Goal: Task Accomplishment & Management: Manage account settings

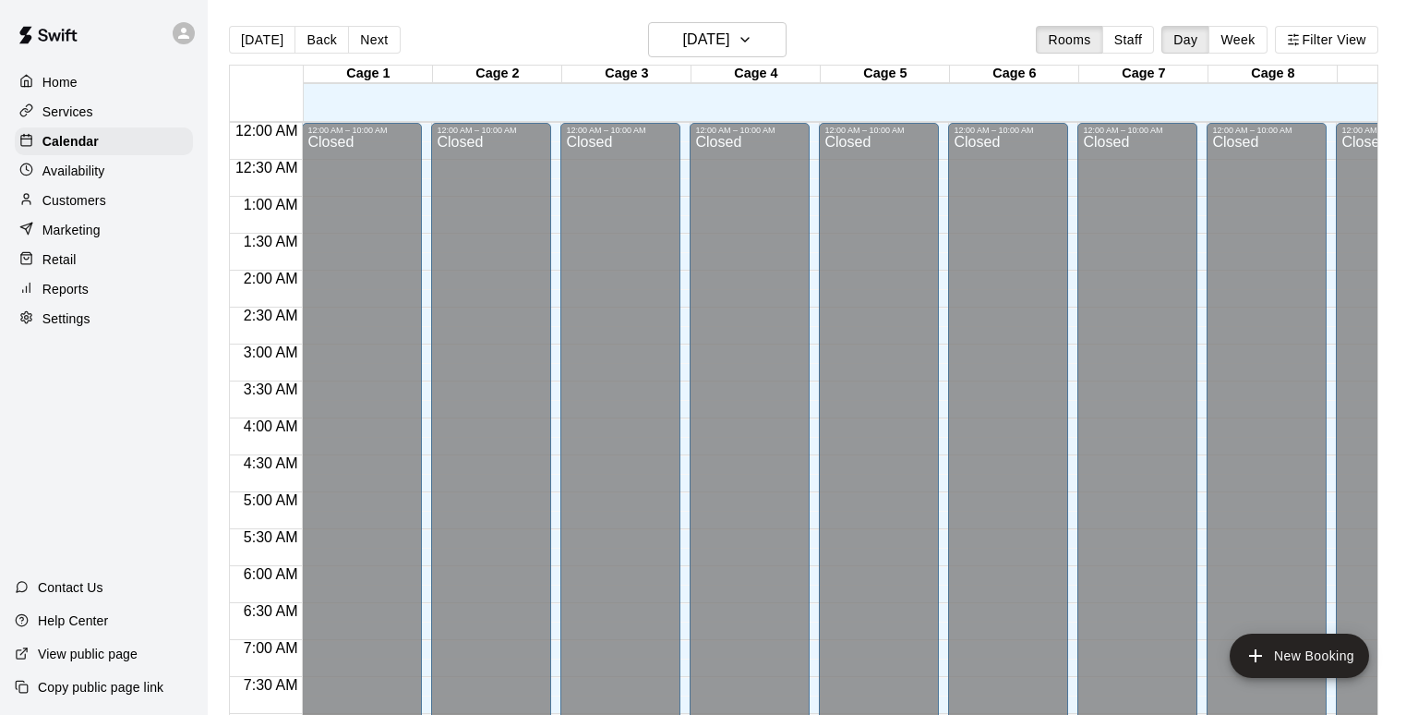
scroll to position [981, 0]
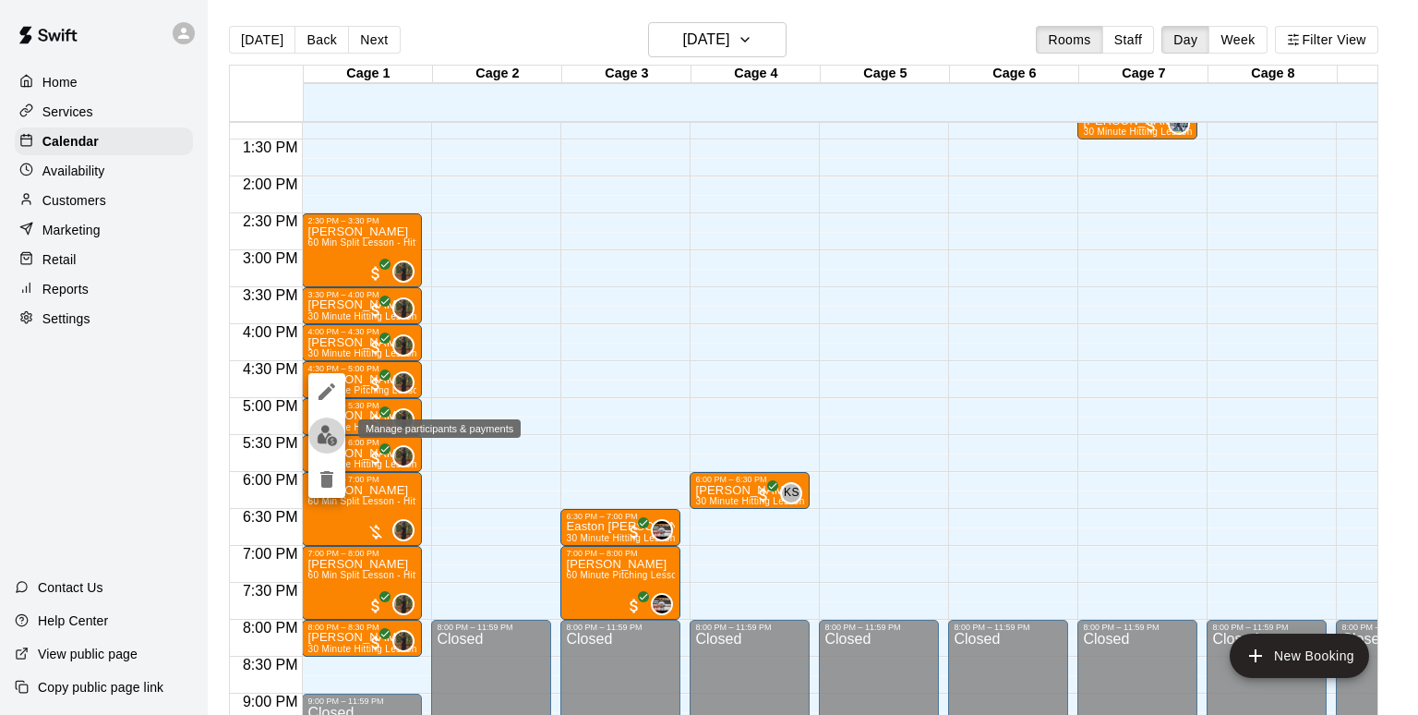
click at [332, 436] on img "edit" at bounding box center [327, 435] width 21 height 21
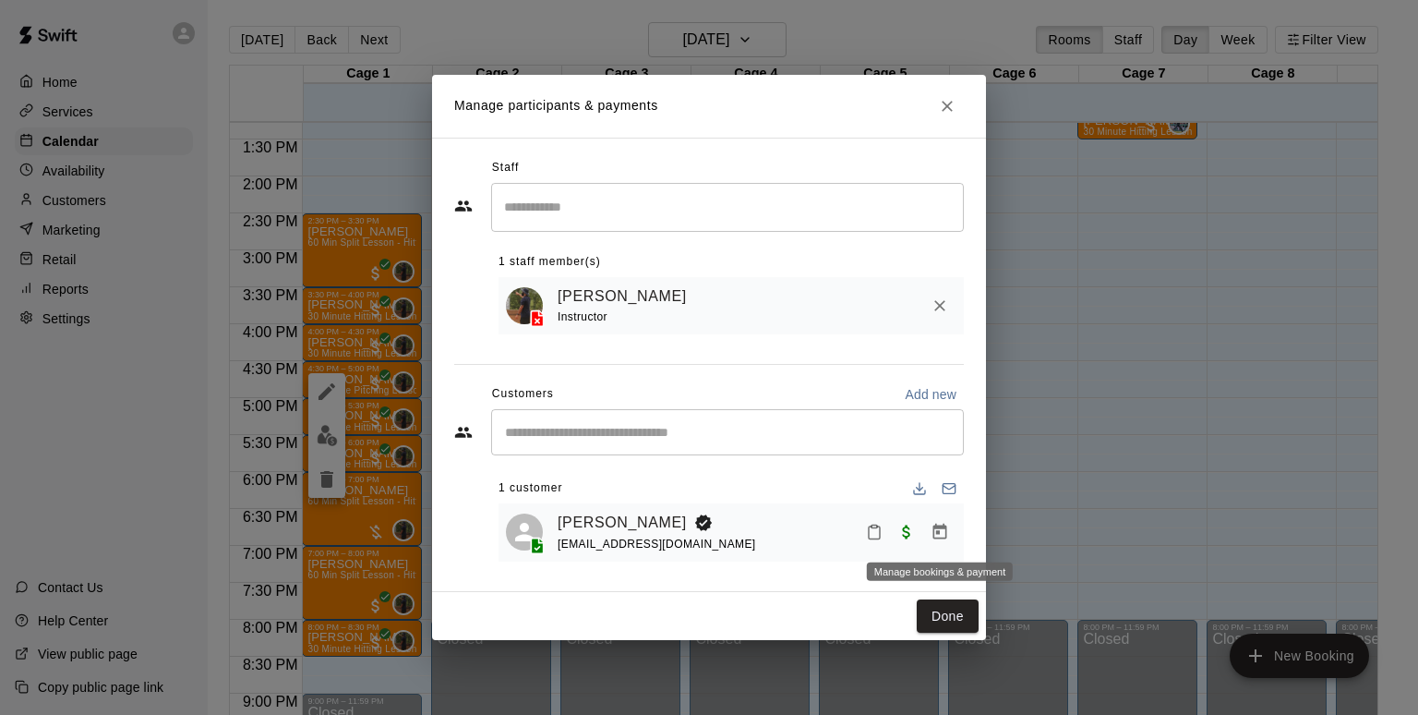
click at [938, 528] on icon "Manage bookings & payment" at bounding box center [941, 532] width 14 height 16
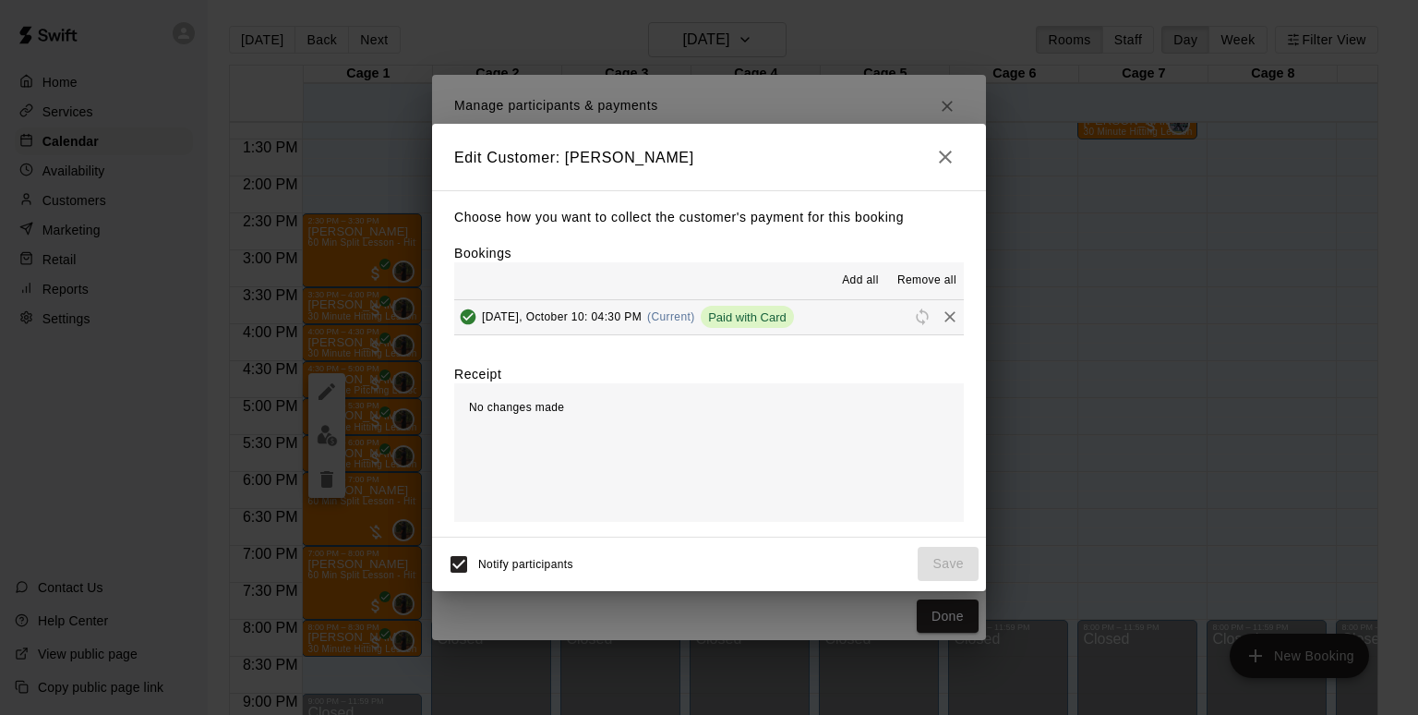
click at [823, 316] on button "[DATE], October 10: 04:30 PM (Current) Paid with Card" at bounding box center [709, 317] width 510 height 34
click at [902, 284] on span "Remove all" at bounding box center [927, 280] width 59 height 18
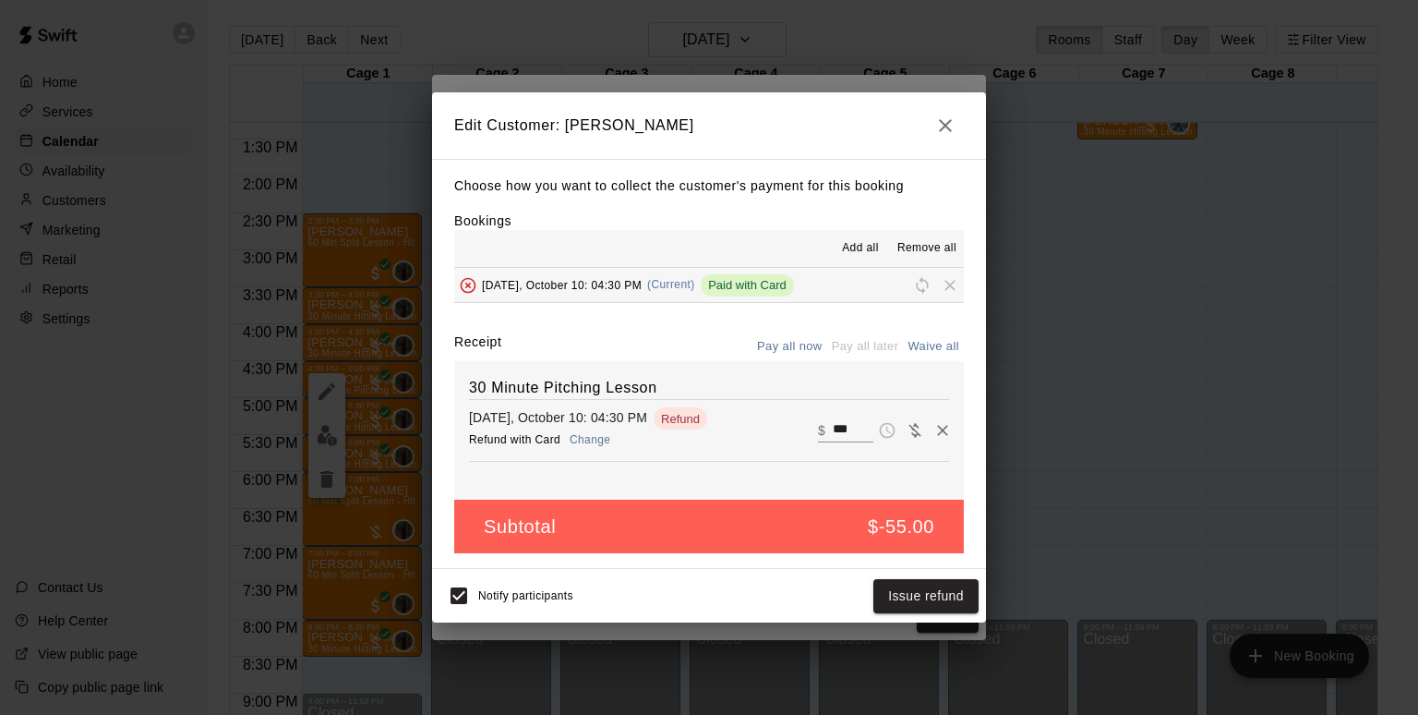
click at [585, 442] on button "Change" at bounding box center [590, 440] width 59 height 27
click at [901, 596] on button "Issue refund" at bounding box center [926, 596] width 105 height 34
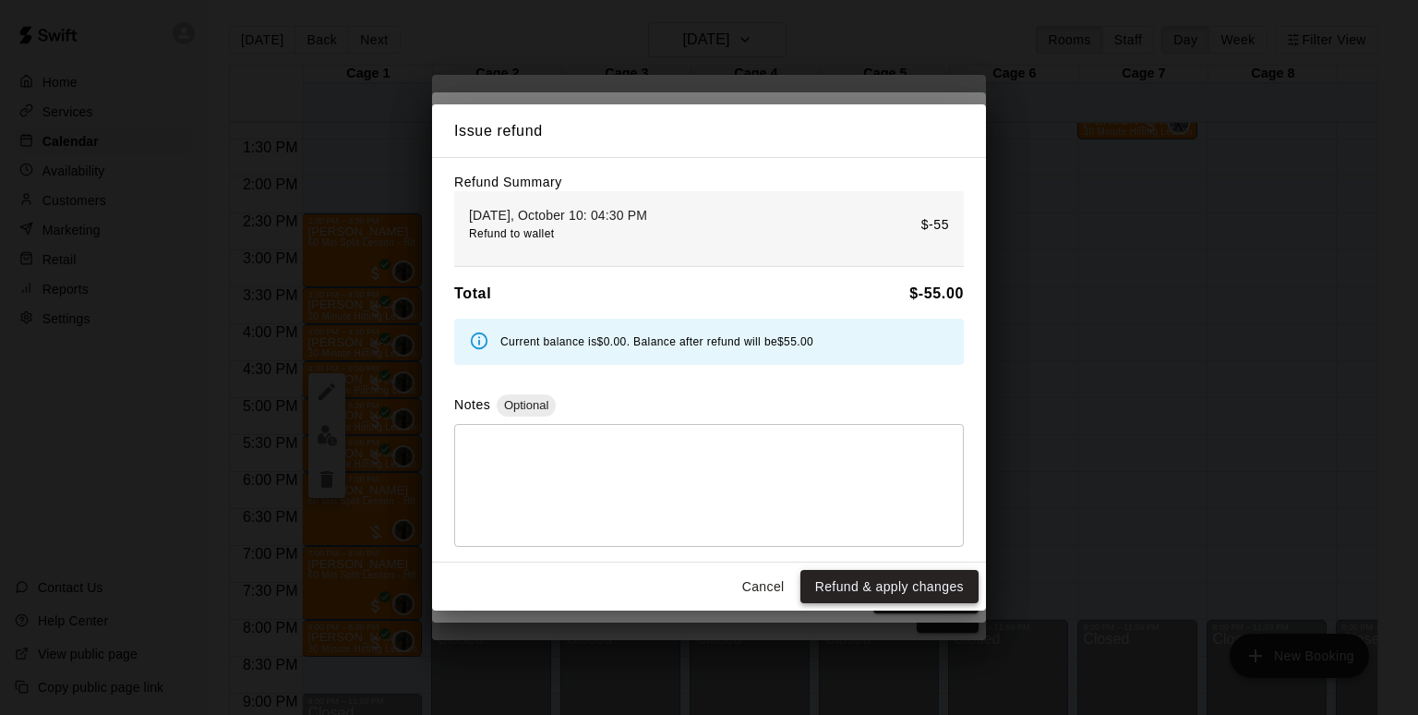
click at [862, 589] on button "Refund & apply changes" at bounding box center [890, 587] width 178 height 34
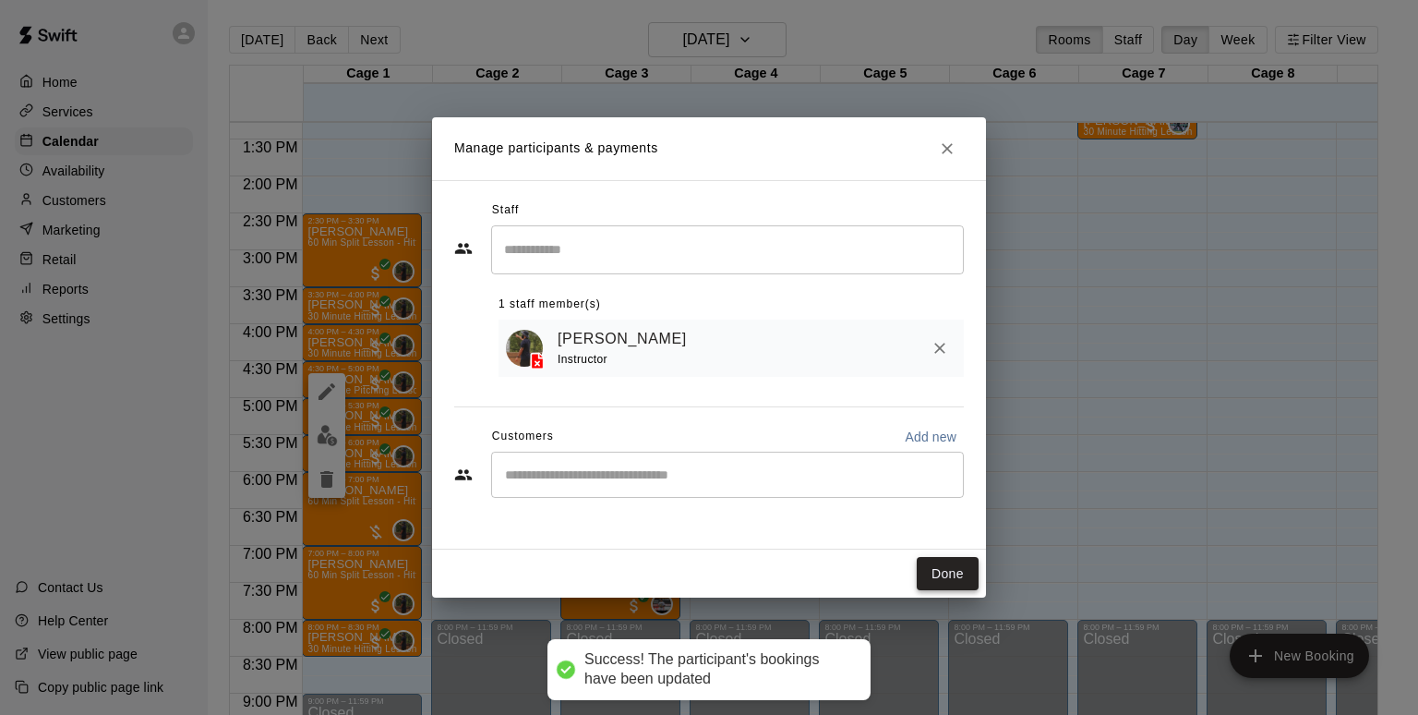
click at [935, 564] on button "Done" at bounding box center [948, 574] width 62 height 34
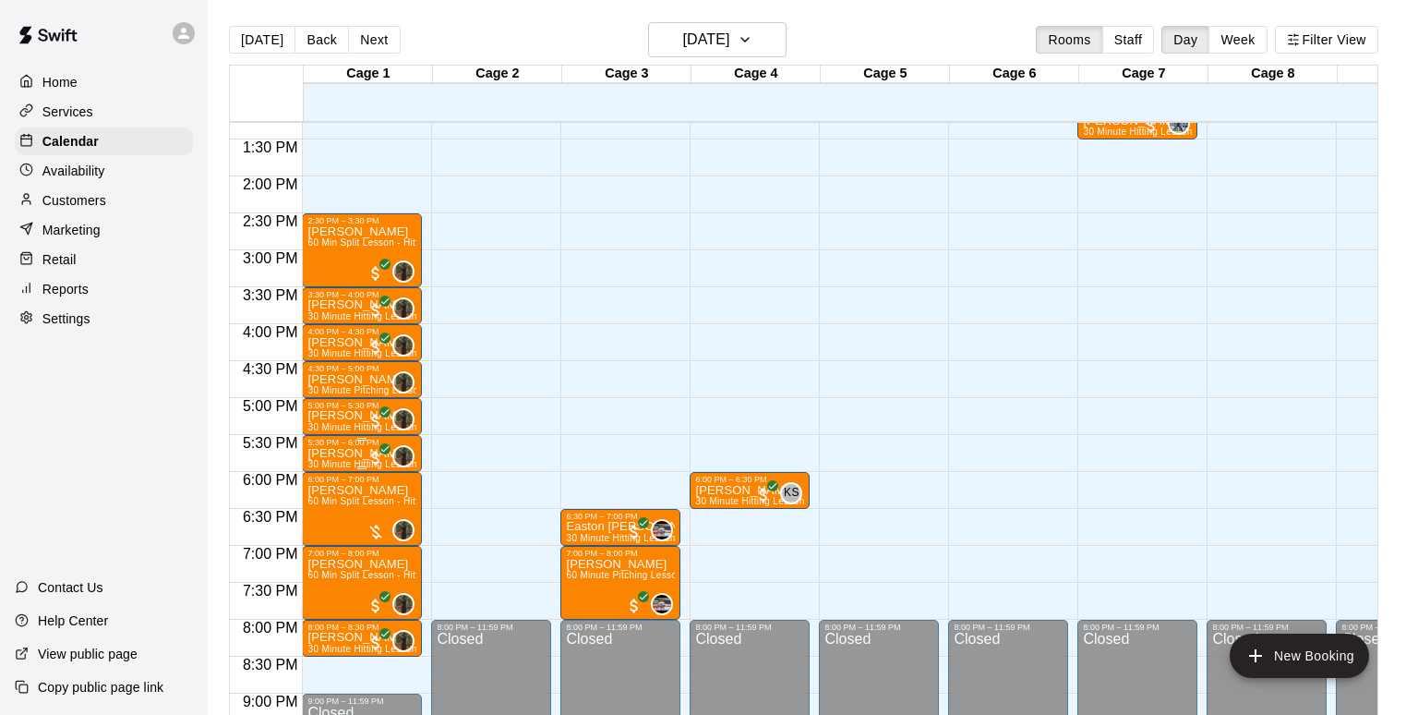
click at [341, 444] on div "5:30 PM – 6:00 PM" at bounding box center [362, 442] width 109 height 9
click at [330, 492] on img "edit" at bounding box center [327, 499] width 21 height 21
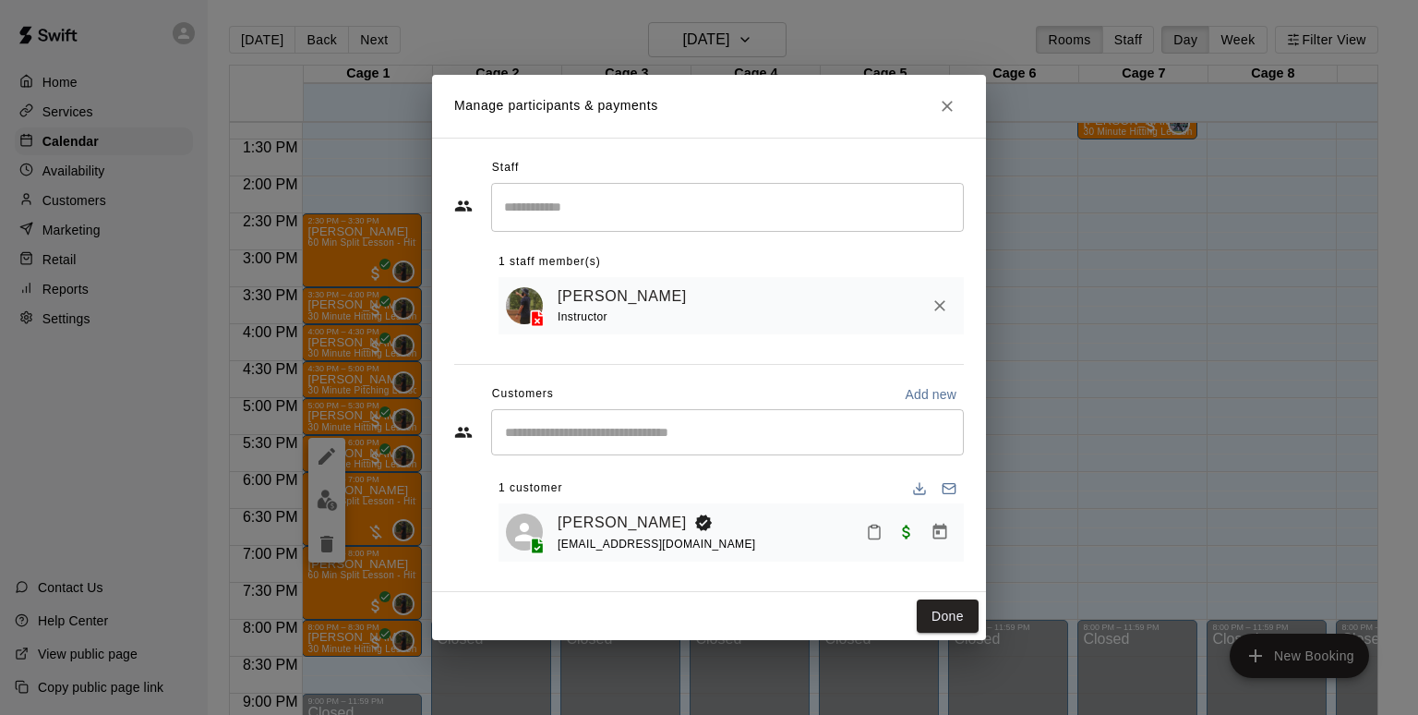
click at [944, 532] on icon "Manage bookings & payment" at bounding box center [940, 532] width 18 height 18
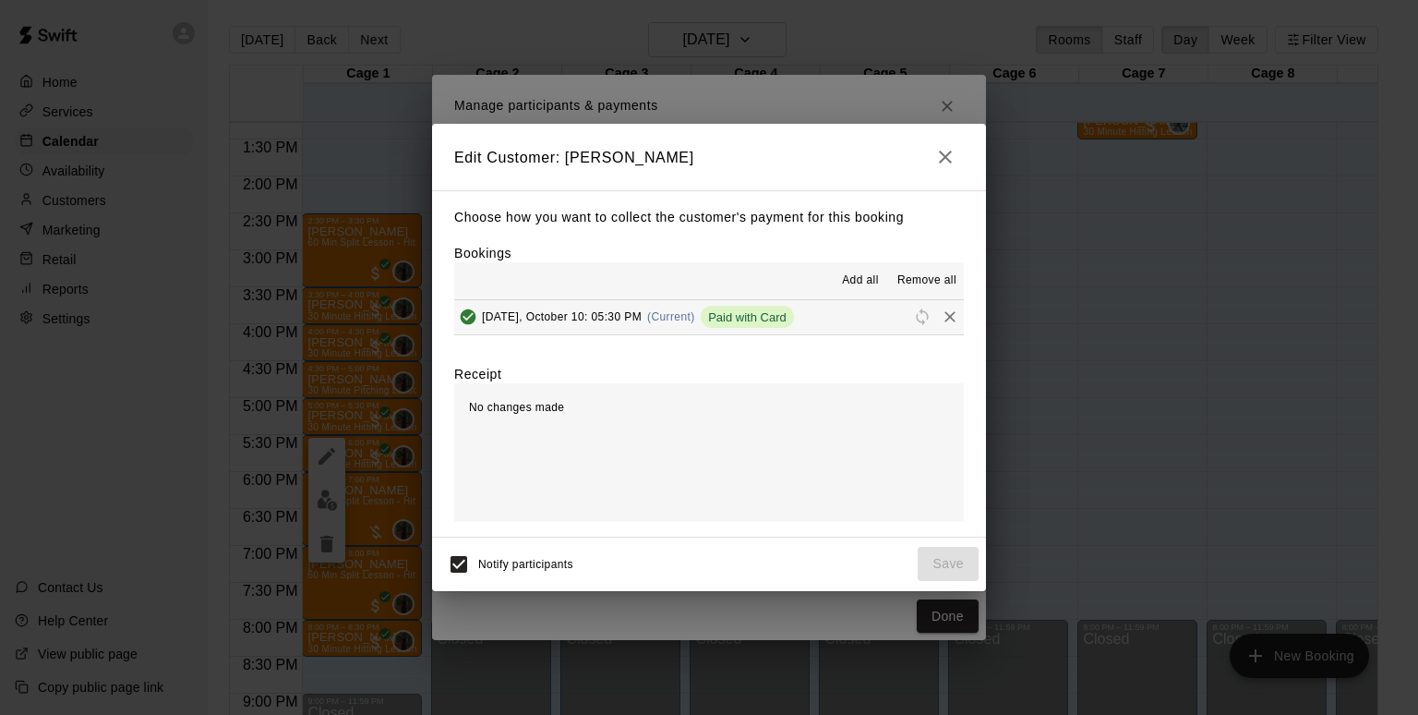
click at [838, 319] on button "[DATE], October 10: 05:30 PM (Current) Paid with Card" at bounding box center [709, 317] width 510 height 34
click at [911, 283] on span "Remove all" at bounding box center [927, 280] width 59 height 18
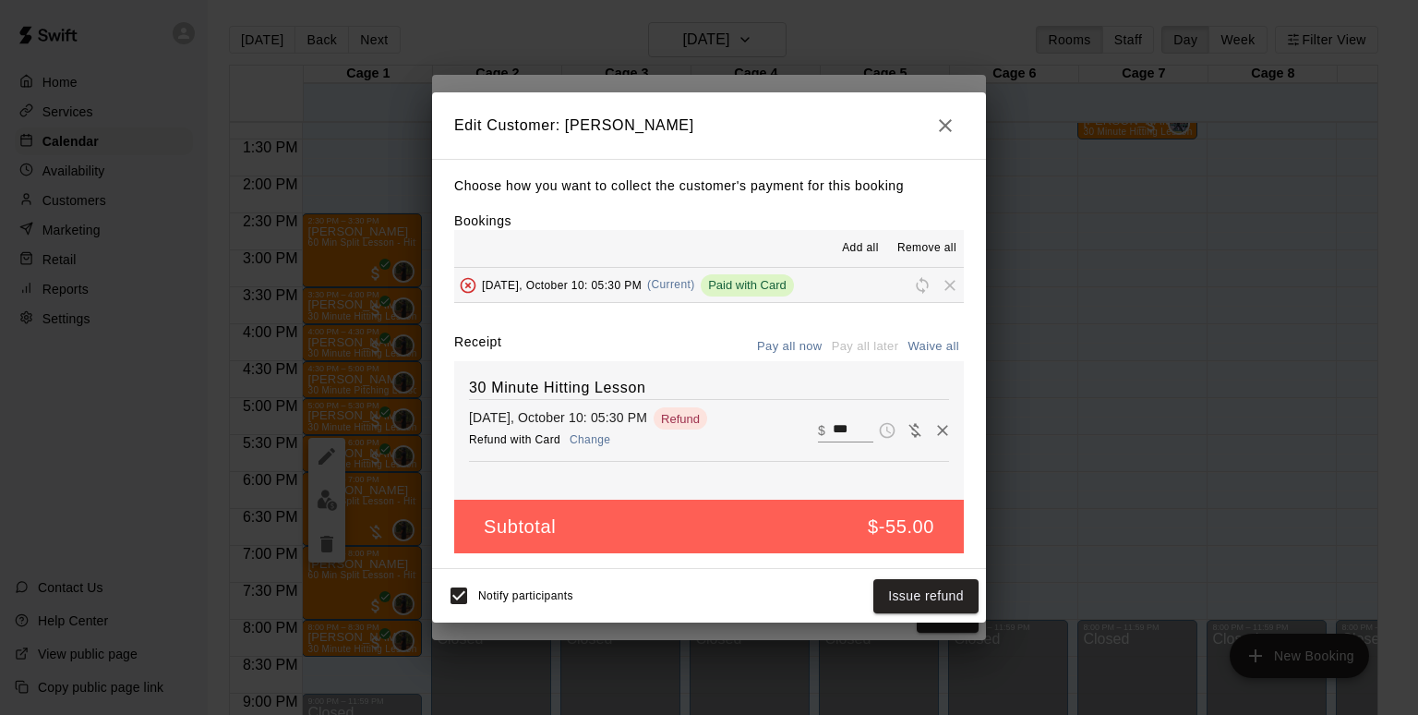
click at [607, 443] on button "Change" at bounding box center [590, 440] width 59 height 27
click at [917, 589] on button "Issue refund" at bounding box center [926, 596] width 105 height 34
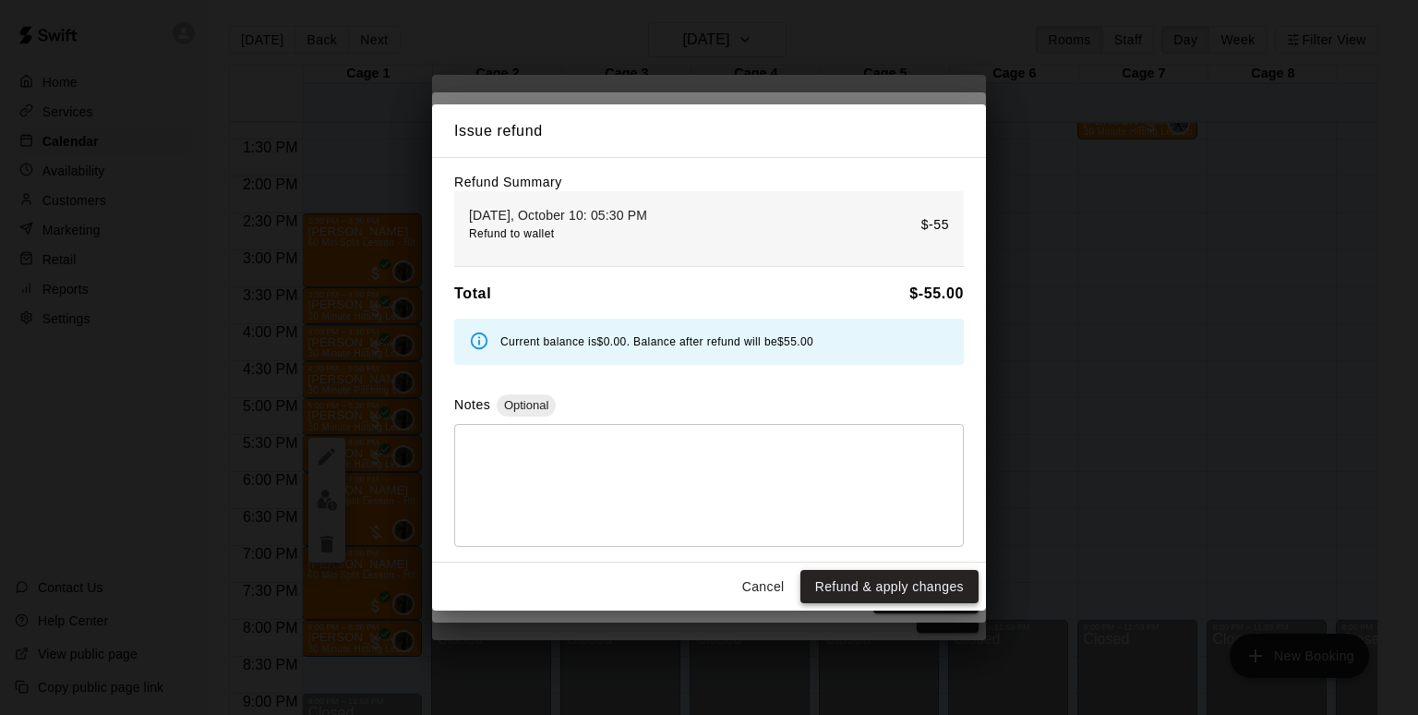
click at [887, 583] on button "Refund & apply changes" at bounding box center [890, 587] width 178 height 34
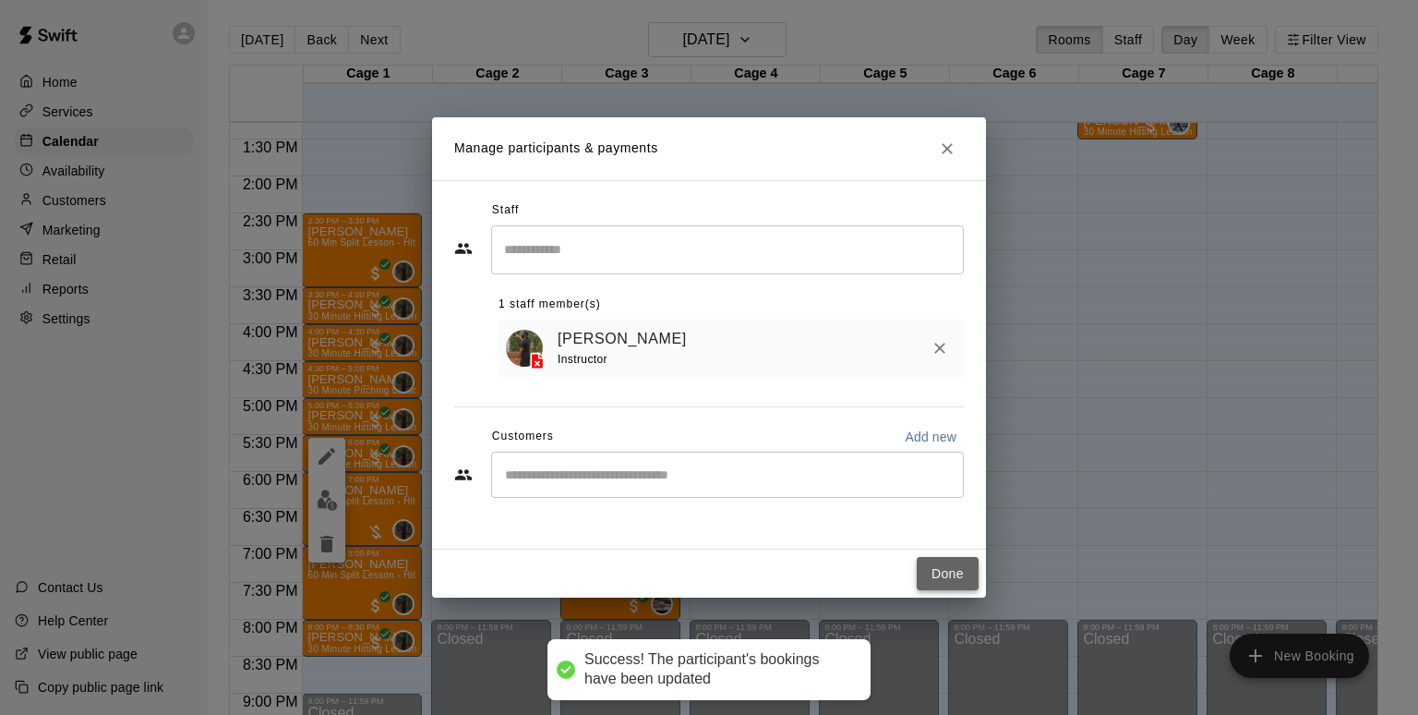
click at [956, 579] on button "Done" at bounding box center [948, 574] width 62 height 34
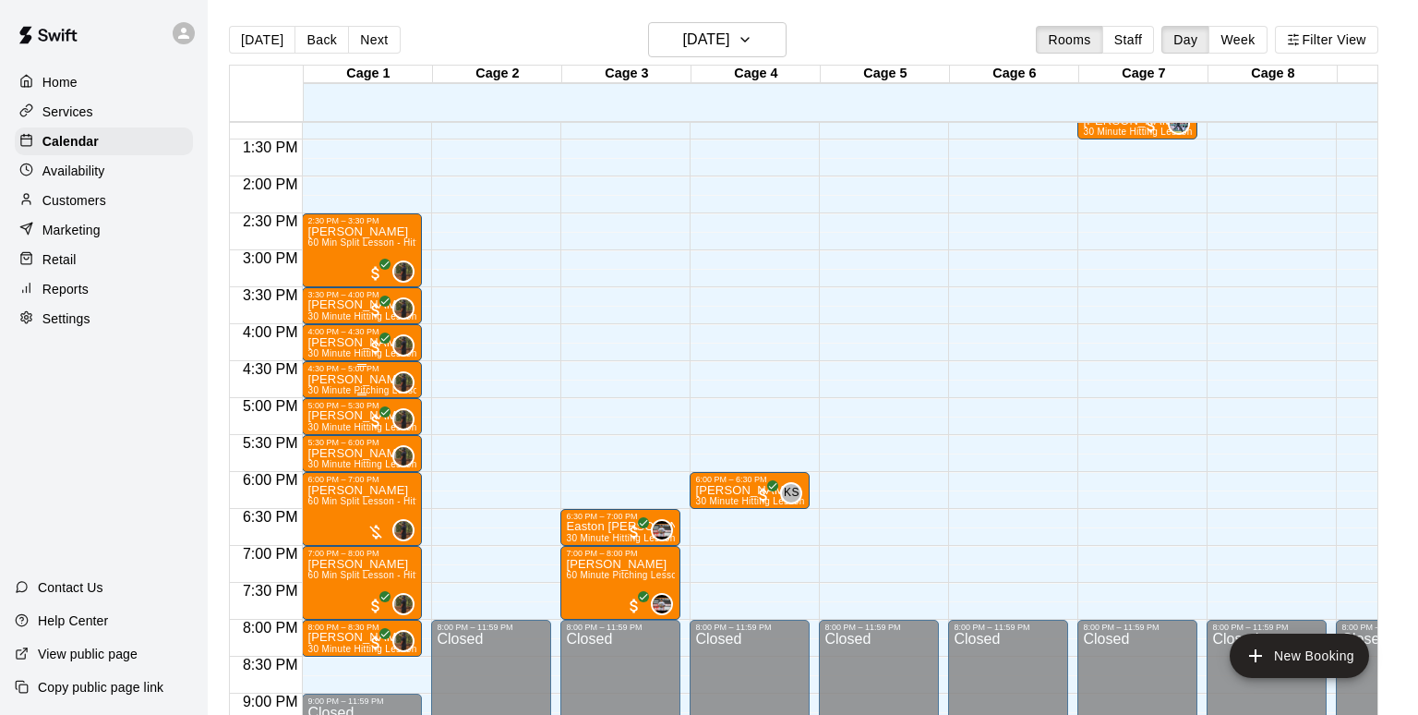
click at [349, 380] on p "[PERSON_NAME]" at bounding box center [362, 380] width 109 height 0
click at [333, 440] on img "edit" at bounding box center [327, 441] width 21 height 21
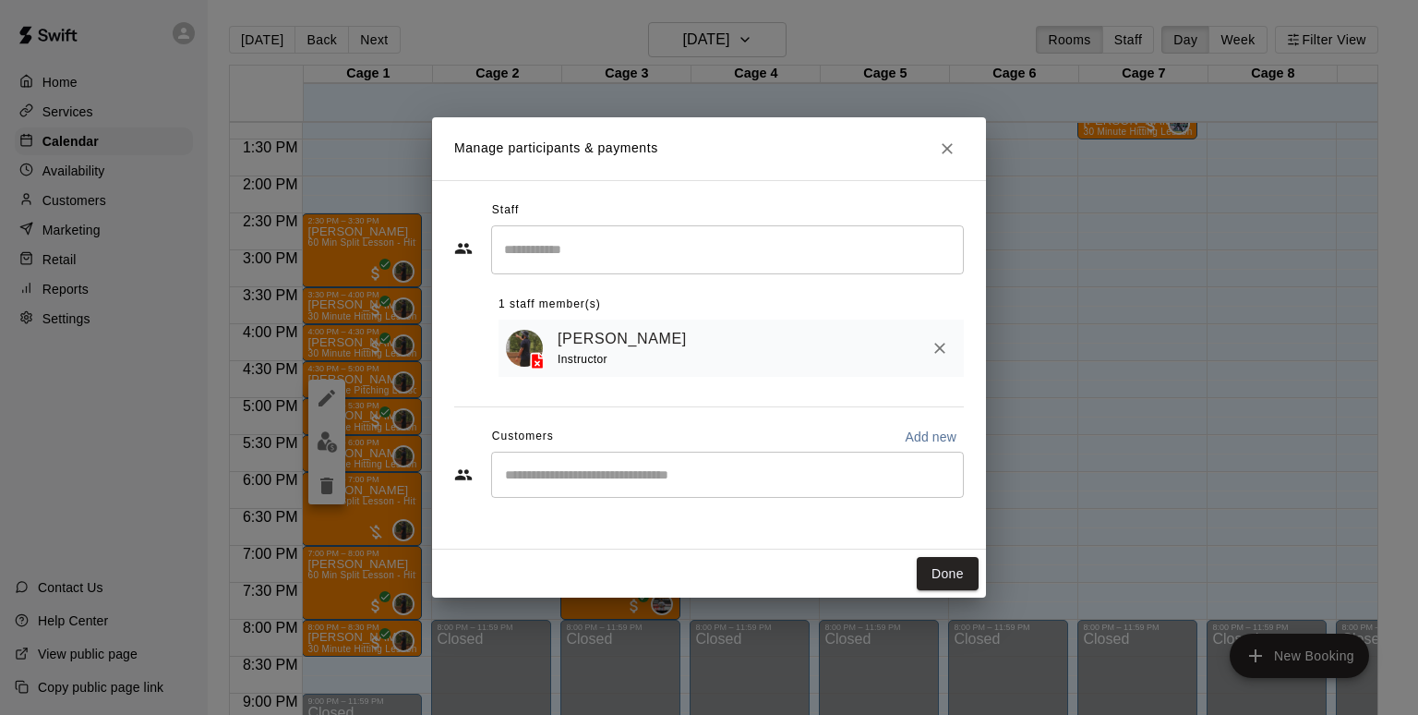
click at [721, 487] on div "​" at bounding box center [727, 475] width 473 height 46
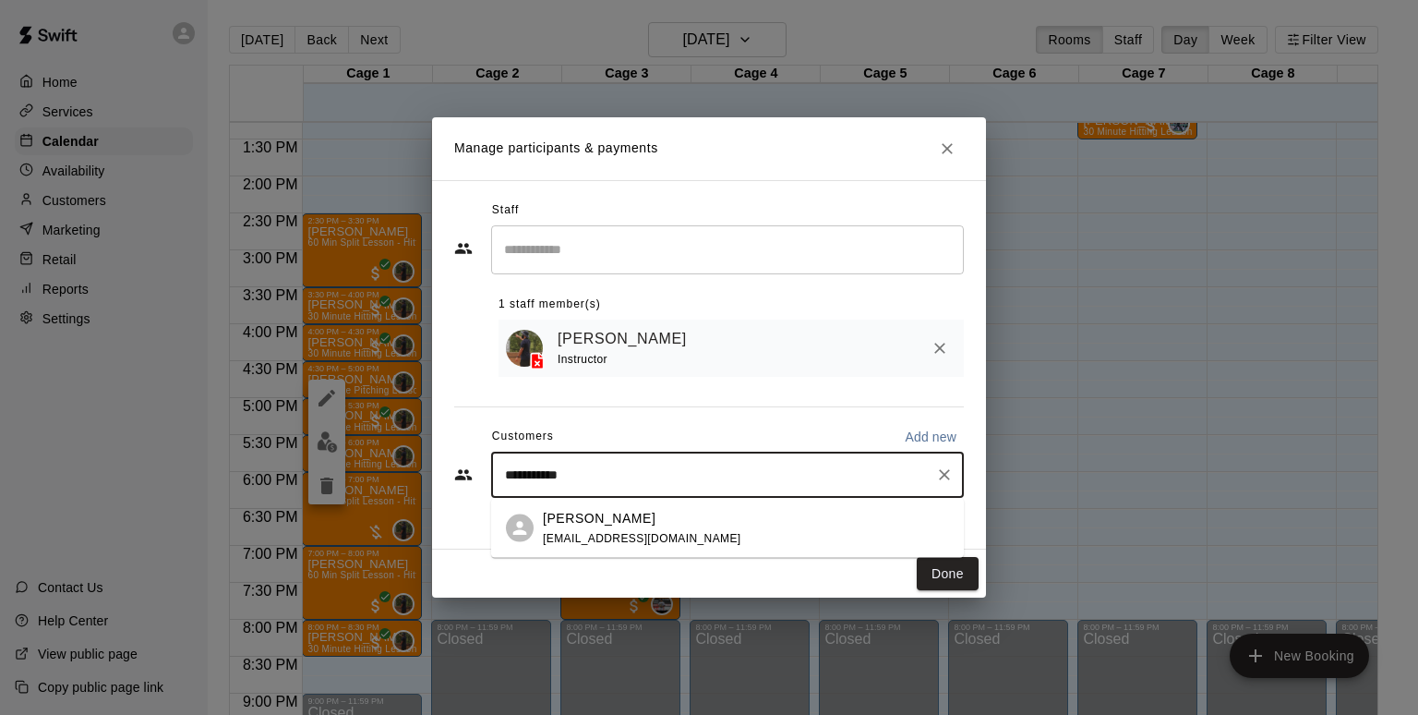
type input "**********"
click at [766, 527] on div "[PERSON_NAME] [EMAIL_ADDRESS][DOMAIN_NAME]" at bounding box center [746, 528] width 406 height 40
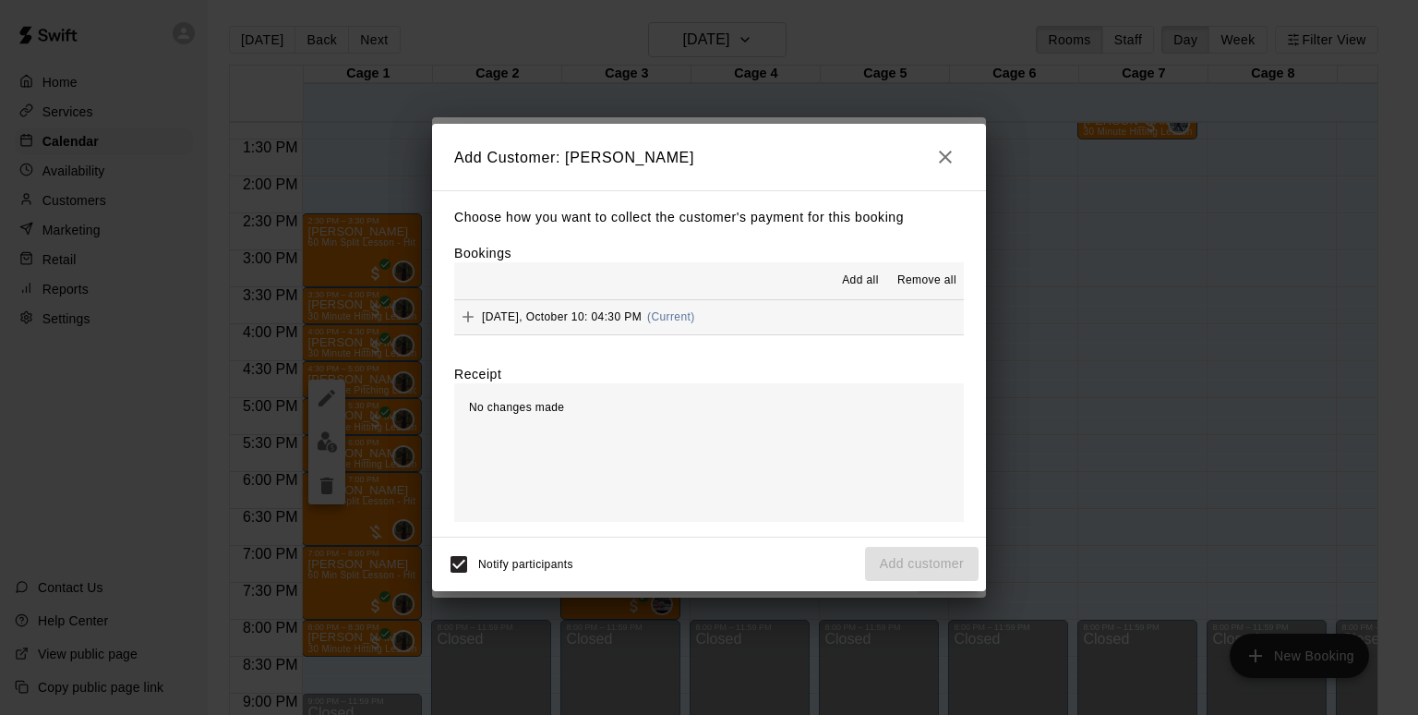
click at [764, 324] on button "[DATE], October 10: 04:30 PM (Current)" at bounding box center [709, 317] width 510 height 34
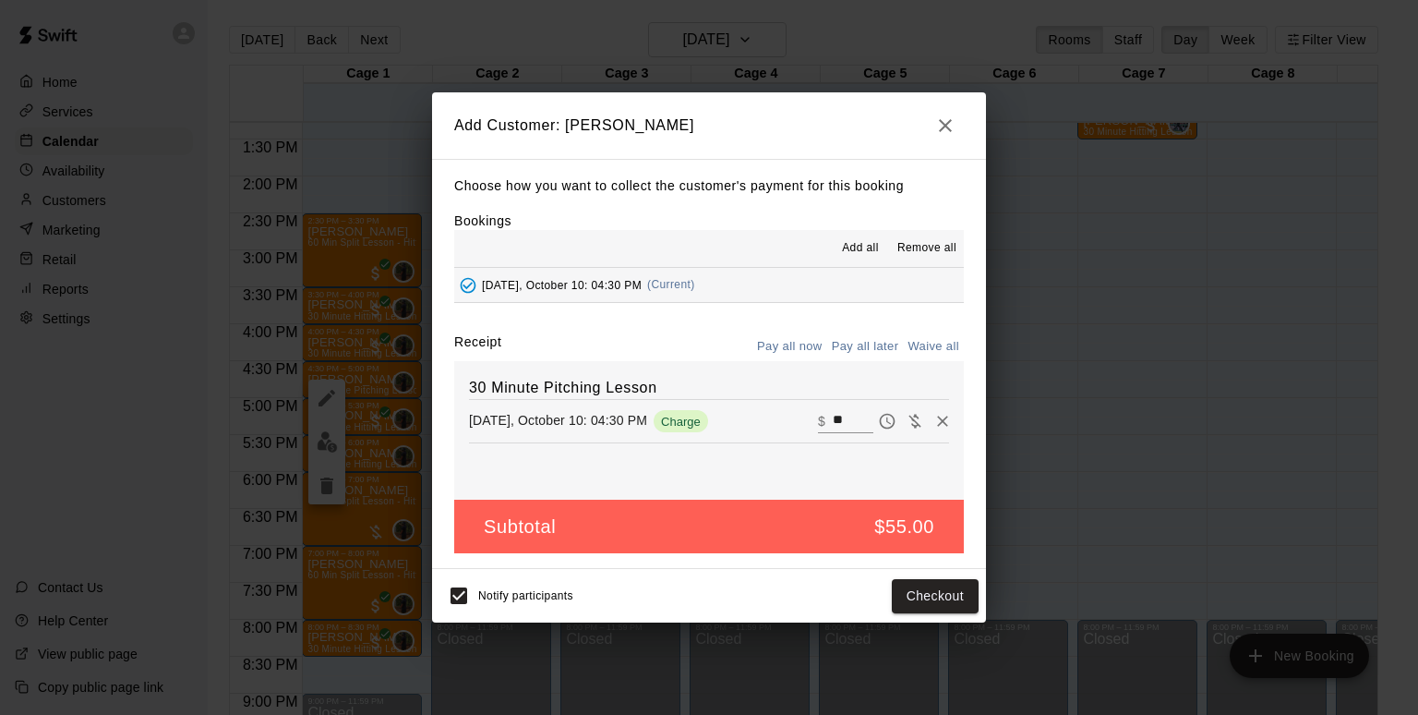
click at [747, 288] on button "[DATE], October 10: 04:30 PM (Current)" at bounding box center [709, 285] width 510 height 34
click at [924, 599] on button "Checkout" at bounding box center [935, 596] width 87 height 34
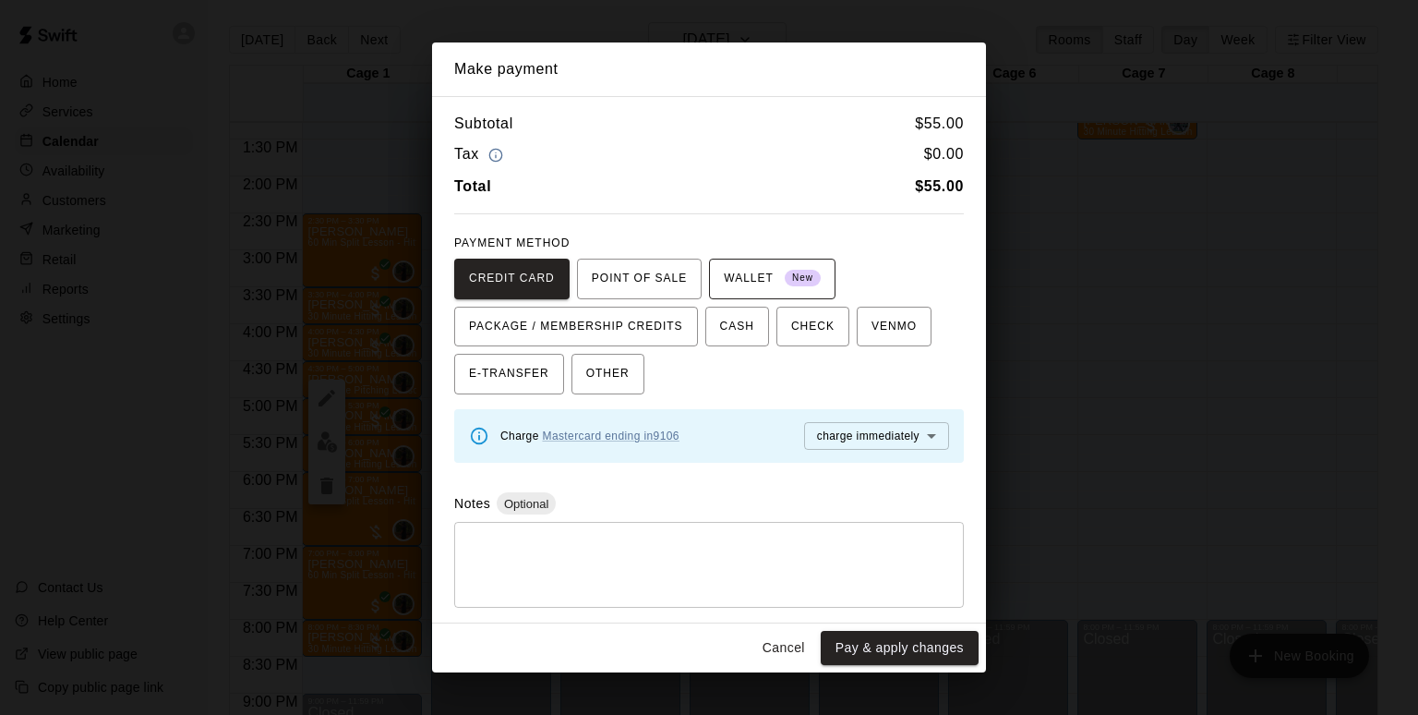
click at [755, 278] on span "WALLET New" at bounding box center [772, 279] width 97 height 30
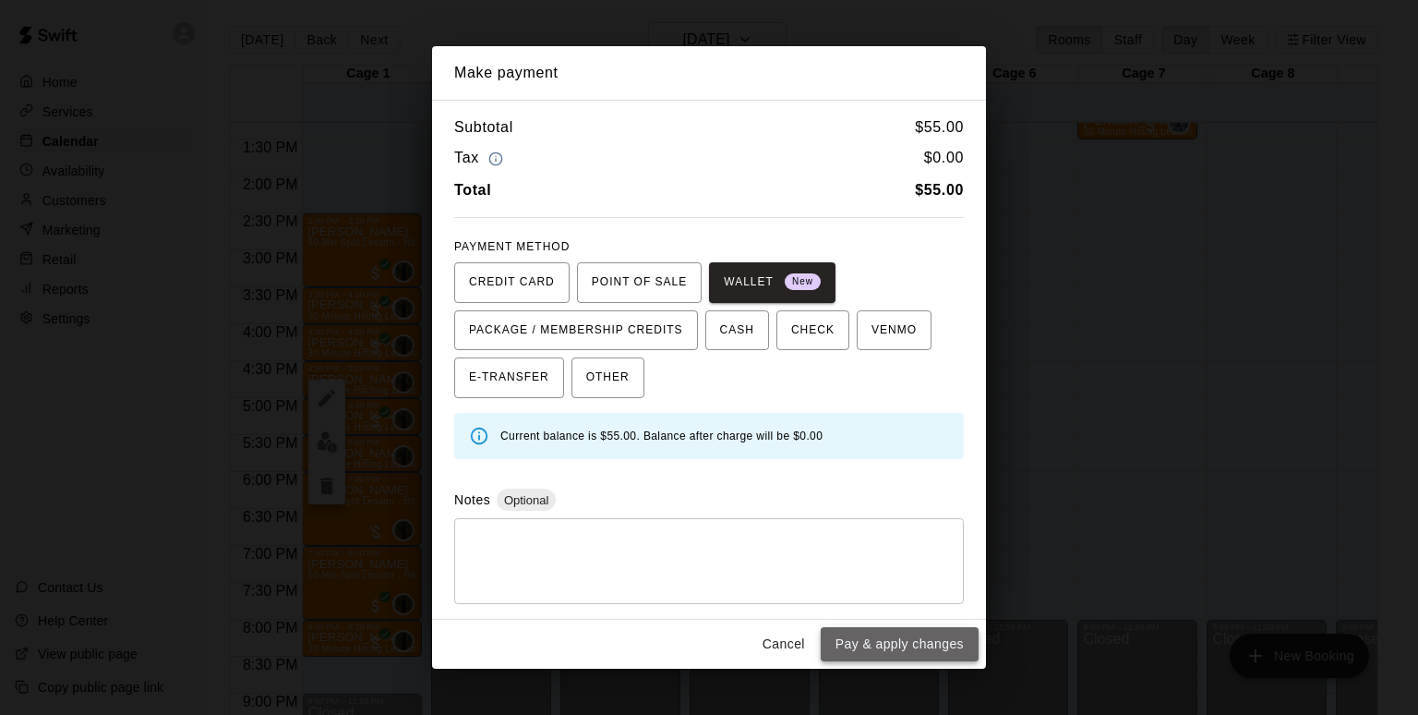
click at [887, 637] on button "Pay & apply changes" at bounding box center [900, 644] width 158 height 34
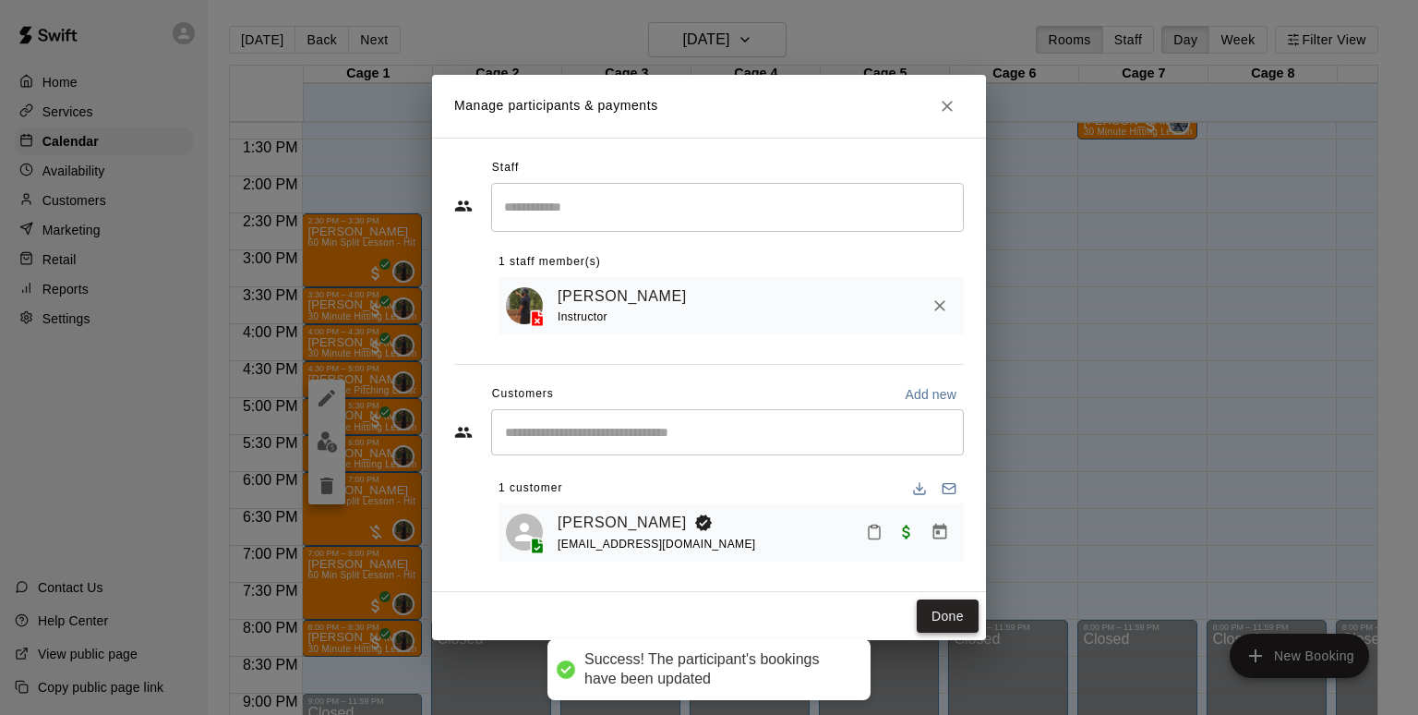
click at [944, 613] on button "Done" at bounding box center [948, 616] width 62 height 34
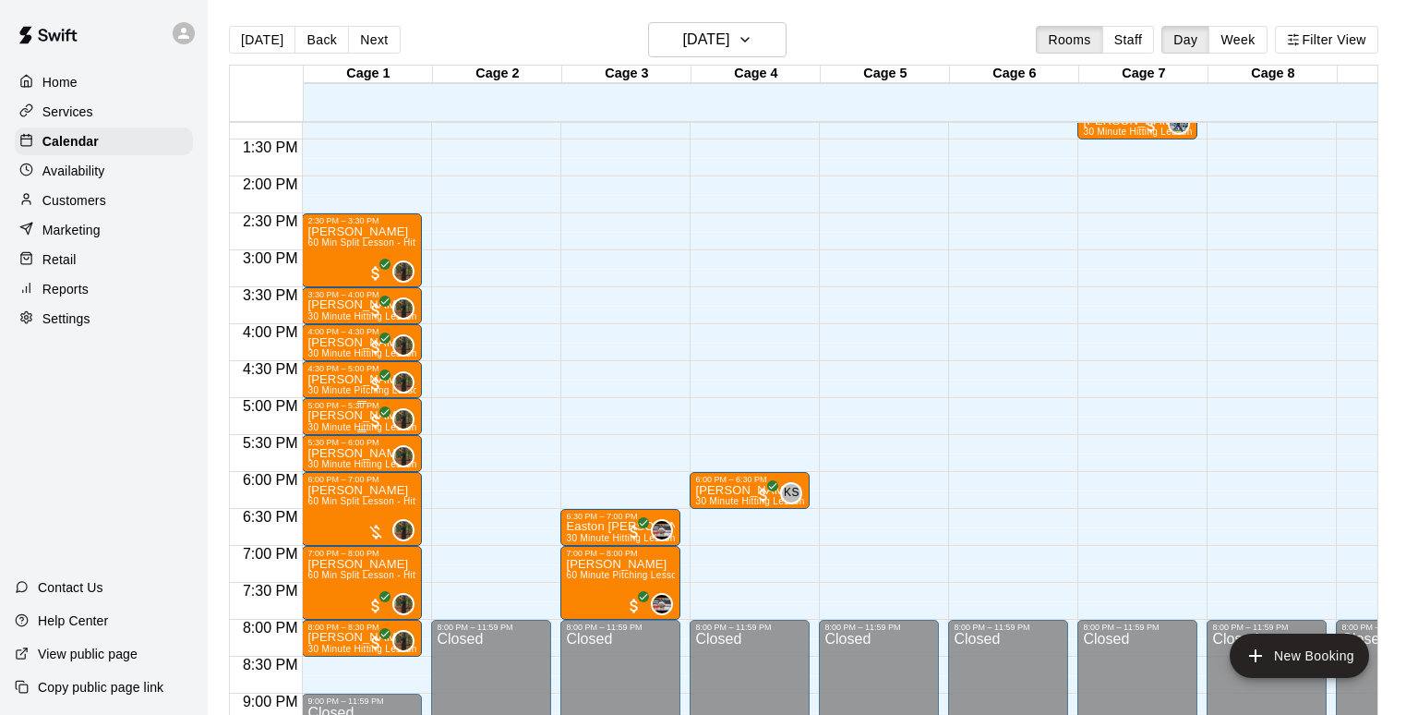
click at [338, 416] on p "[PERSON_NAME]" at bounding box center [362, 416] width 109 height 0
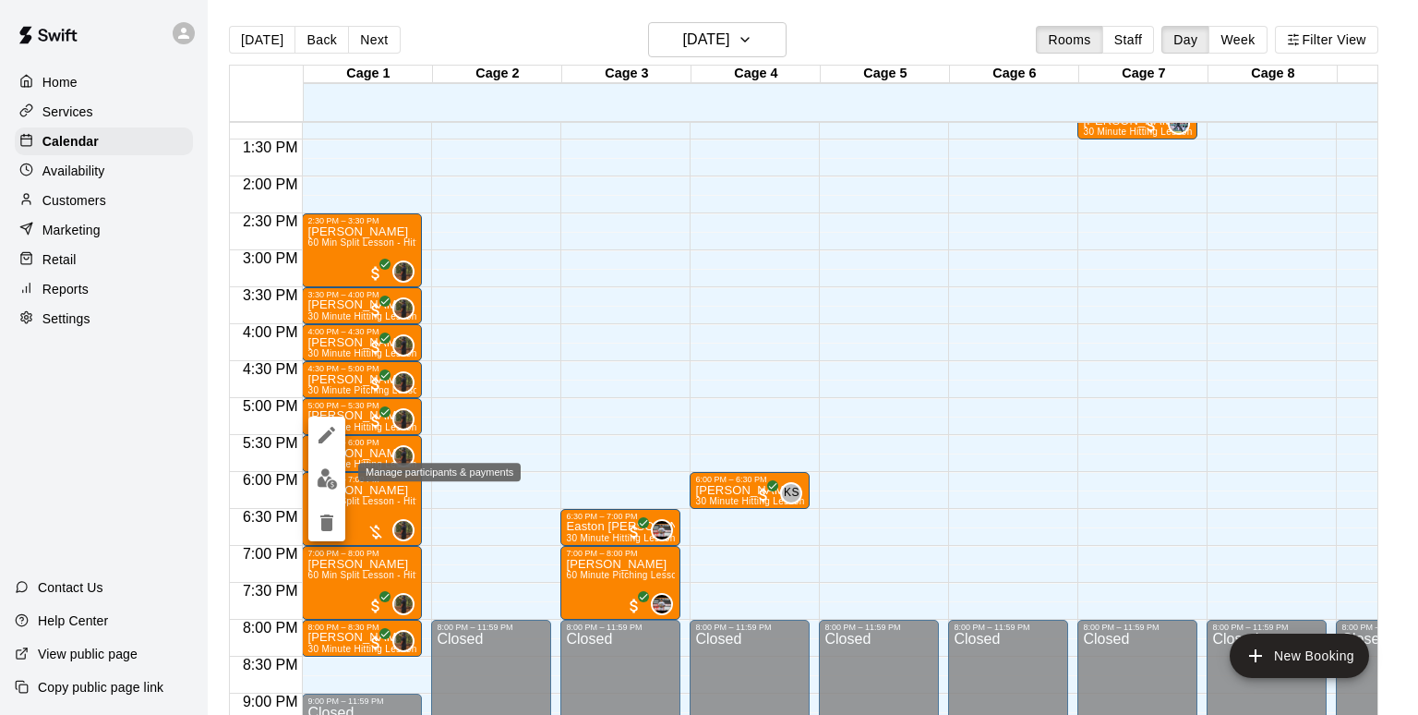
click at [333, 478] on img "edit" at bounding box center [327, 478] width 21 height 21
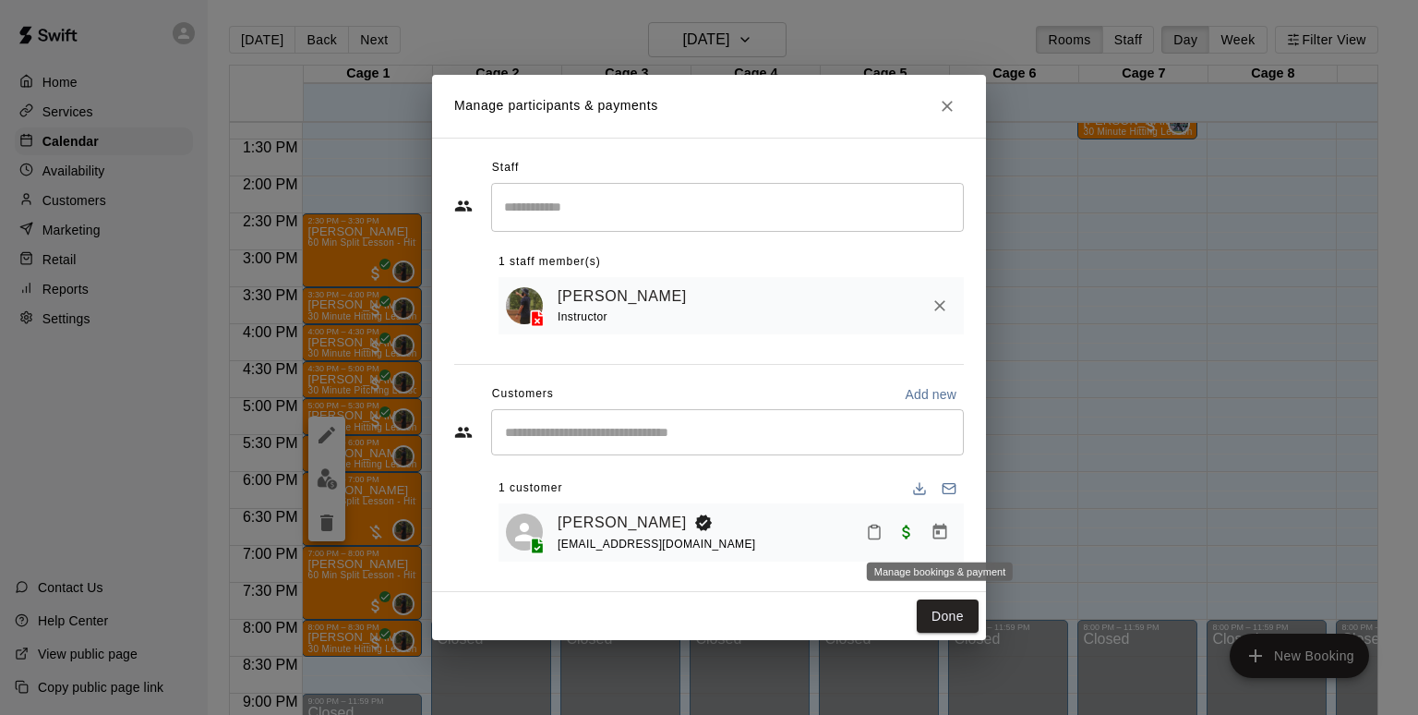
click at [951, 535] on button "Manage bookings & payment" at bounding box center [939, 531] width 33 height 33
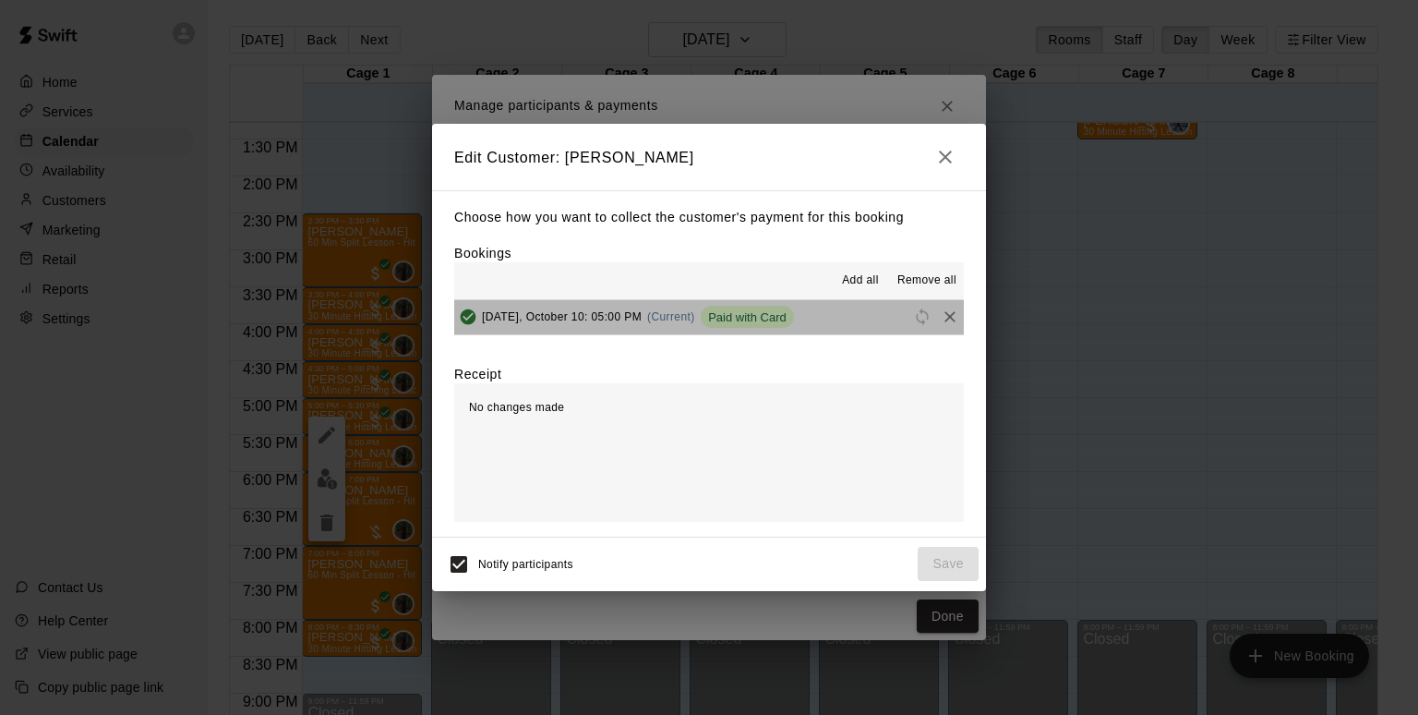
click at [832, 322] on button "[DATE], October 10: 05:00 PM (Current) Paid with Card" at bounding box center [709, 317] width 510 height 34
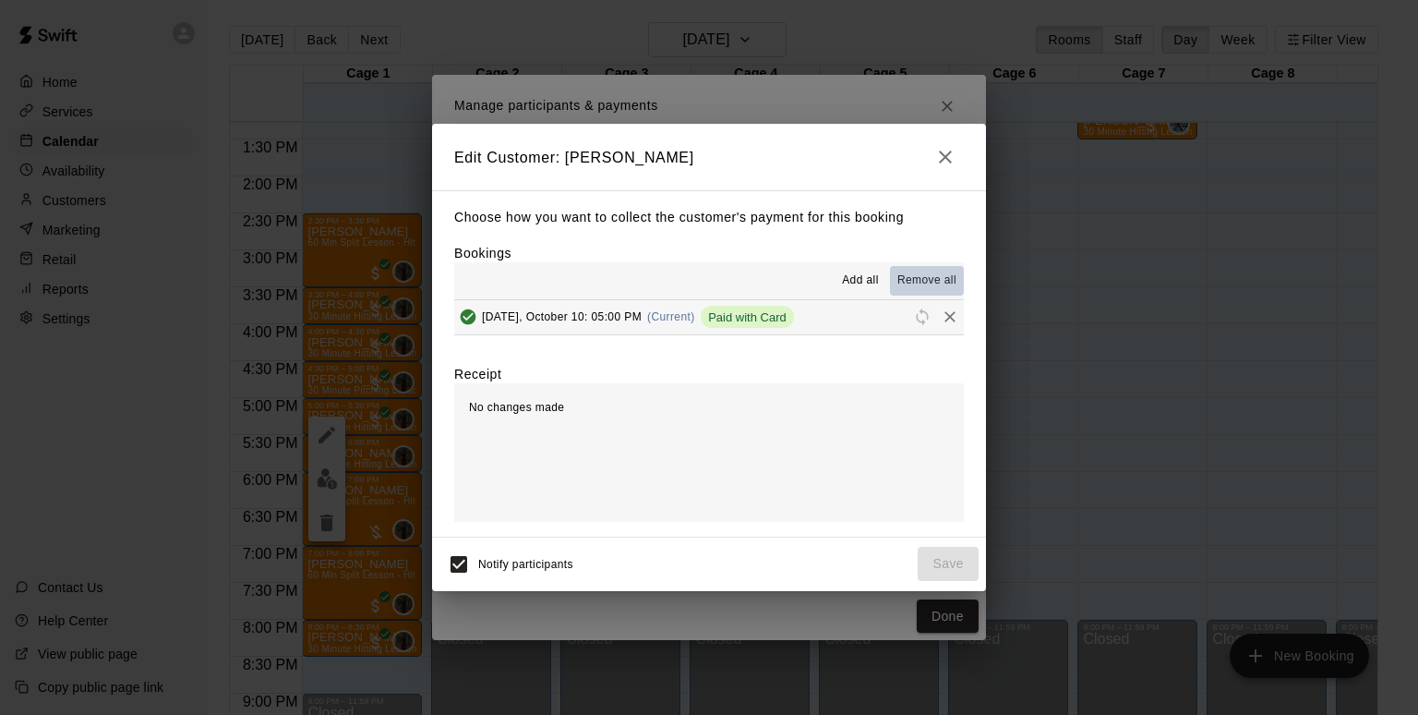
click at [935, 289] on span "Remove all" at bounding box center [927, 280] width 59 height 18
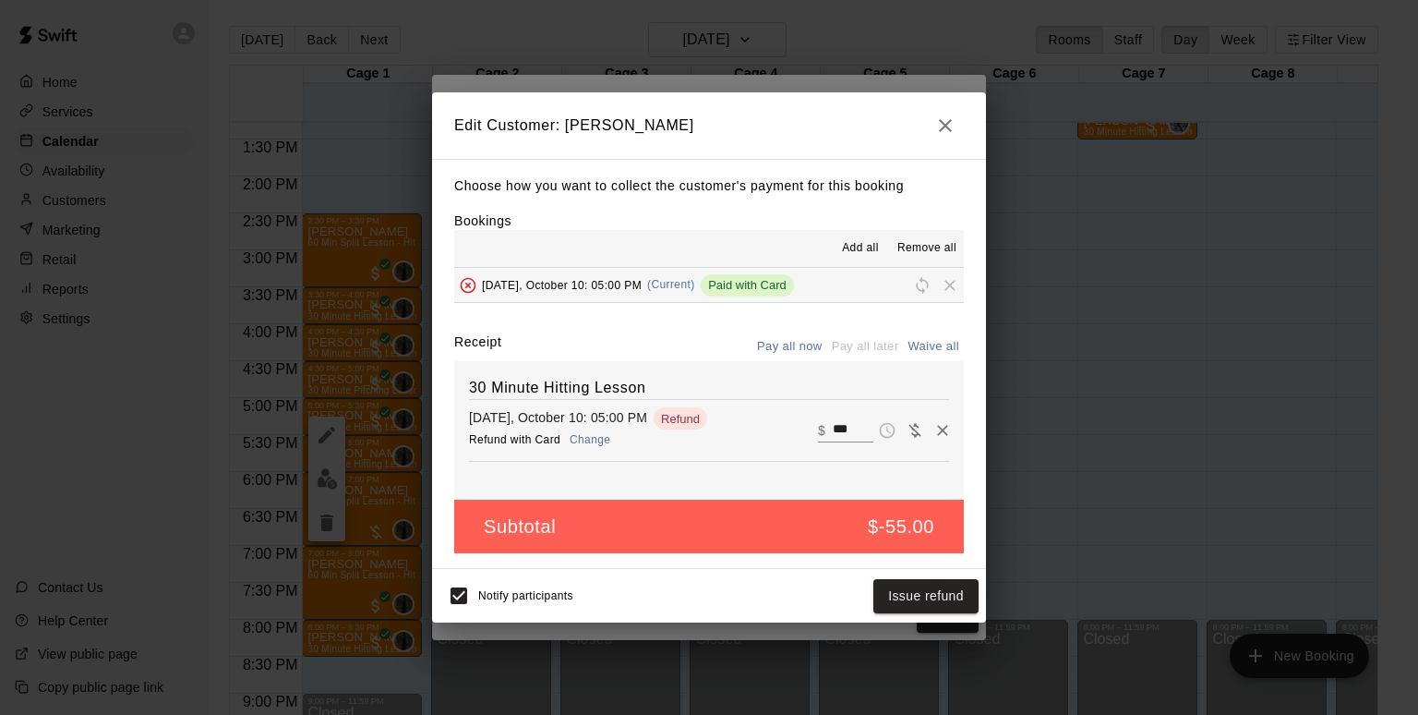
click at [609, 441] on button "Change" at bounding box center [590, 440] width 59 height 27
click at [904, 597] on button "Issue refund" at bounding box center [926, 596] width 105 height 34
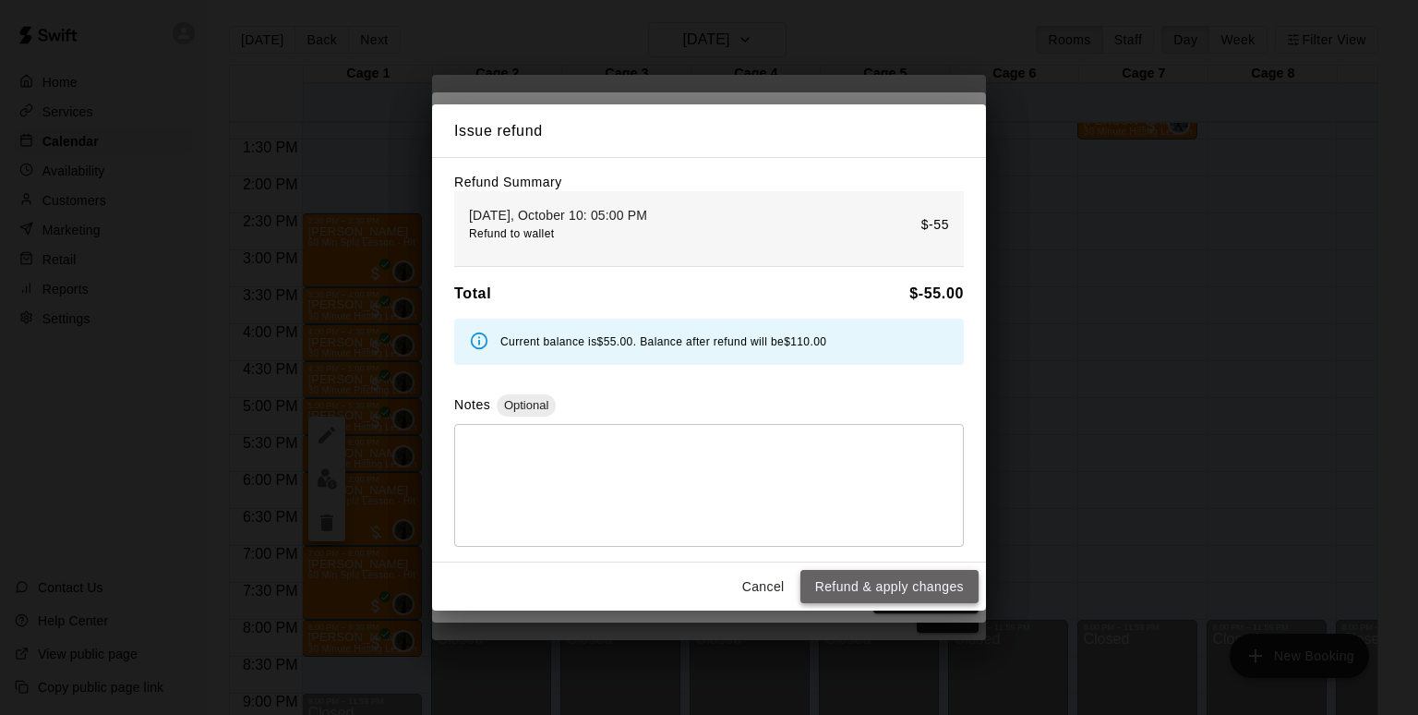
click at [863, 581] on button "Refund & apply changes" at bounding box center [890, 587] width 178 height 34
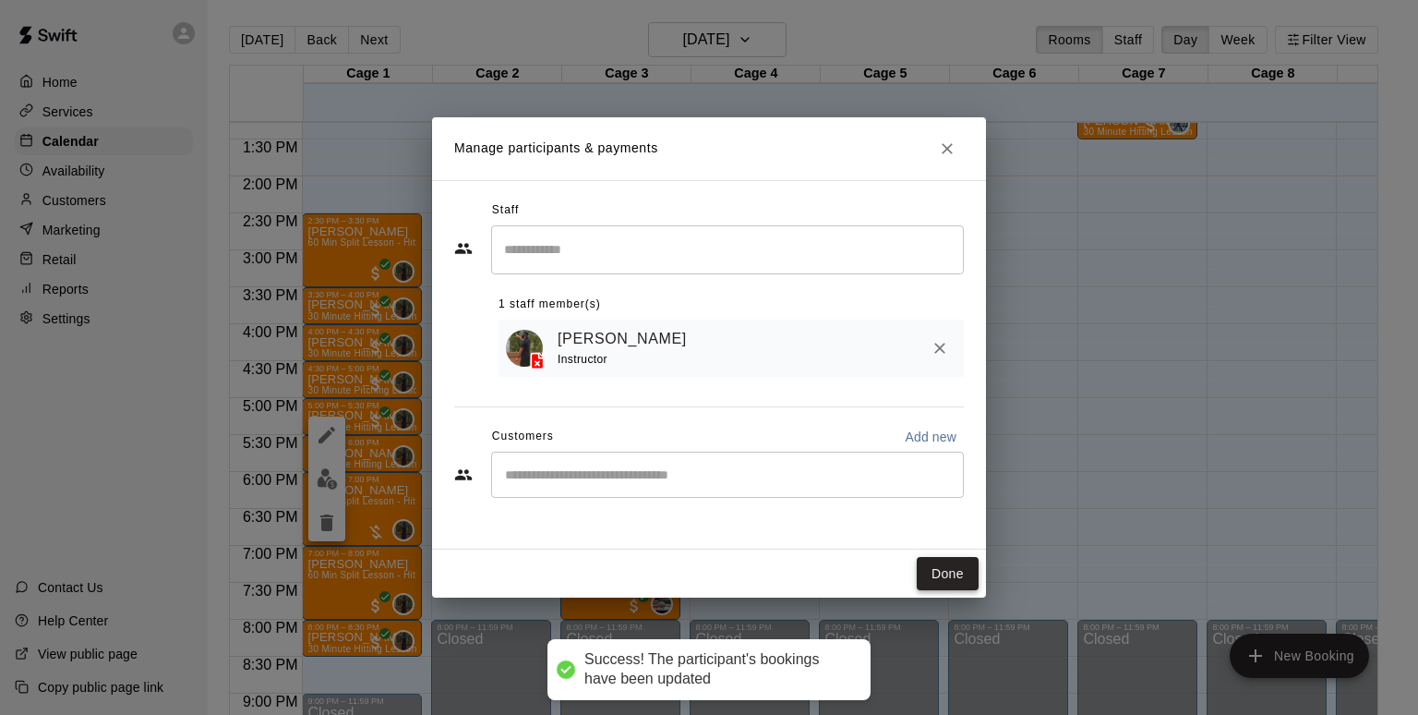
click at [965, 578] on button "Done" at bounding box center [948, 574] width 62 height 34
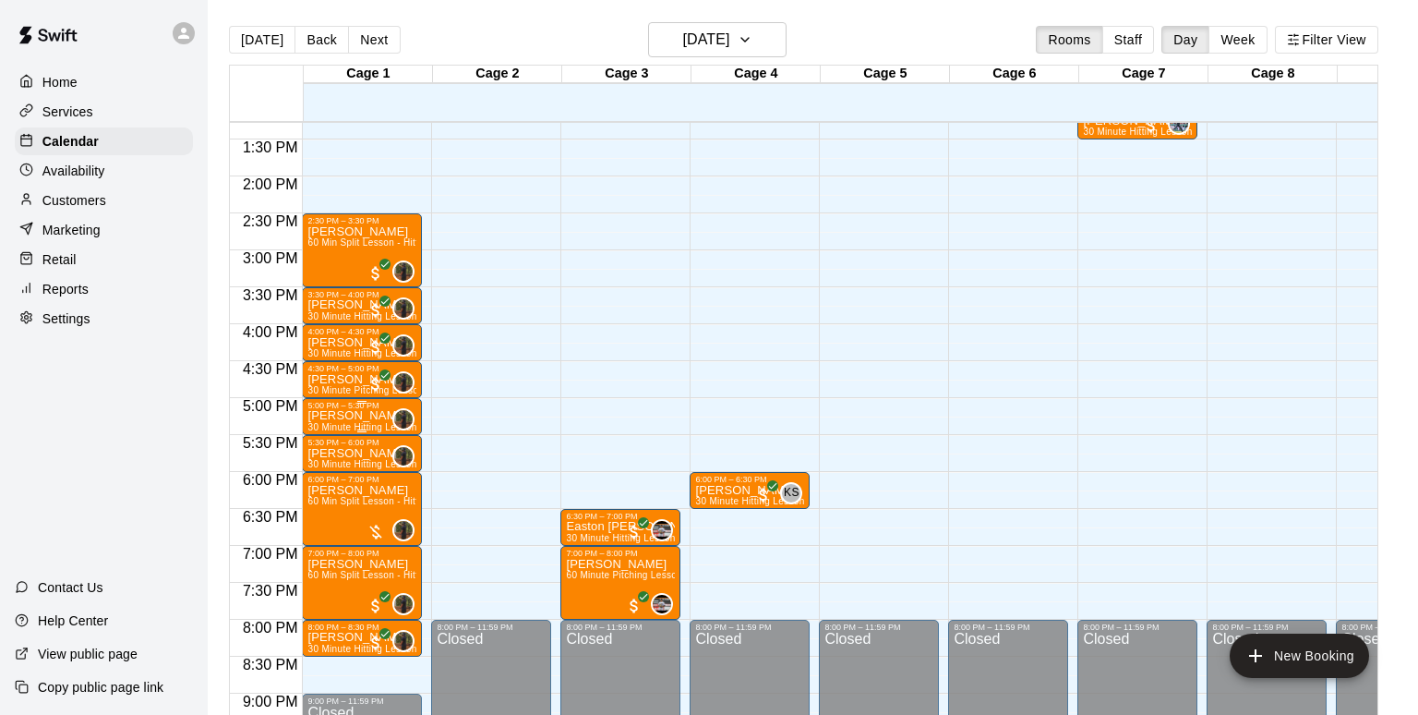
click at [353, 416] on p "[PERSON_NAME]" at bounding box center [362, 416] width 109 height 0
click at [332, 519] on icon "delete" at bounding box center [327, 523] width 22 height 22
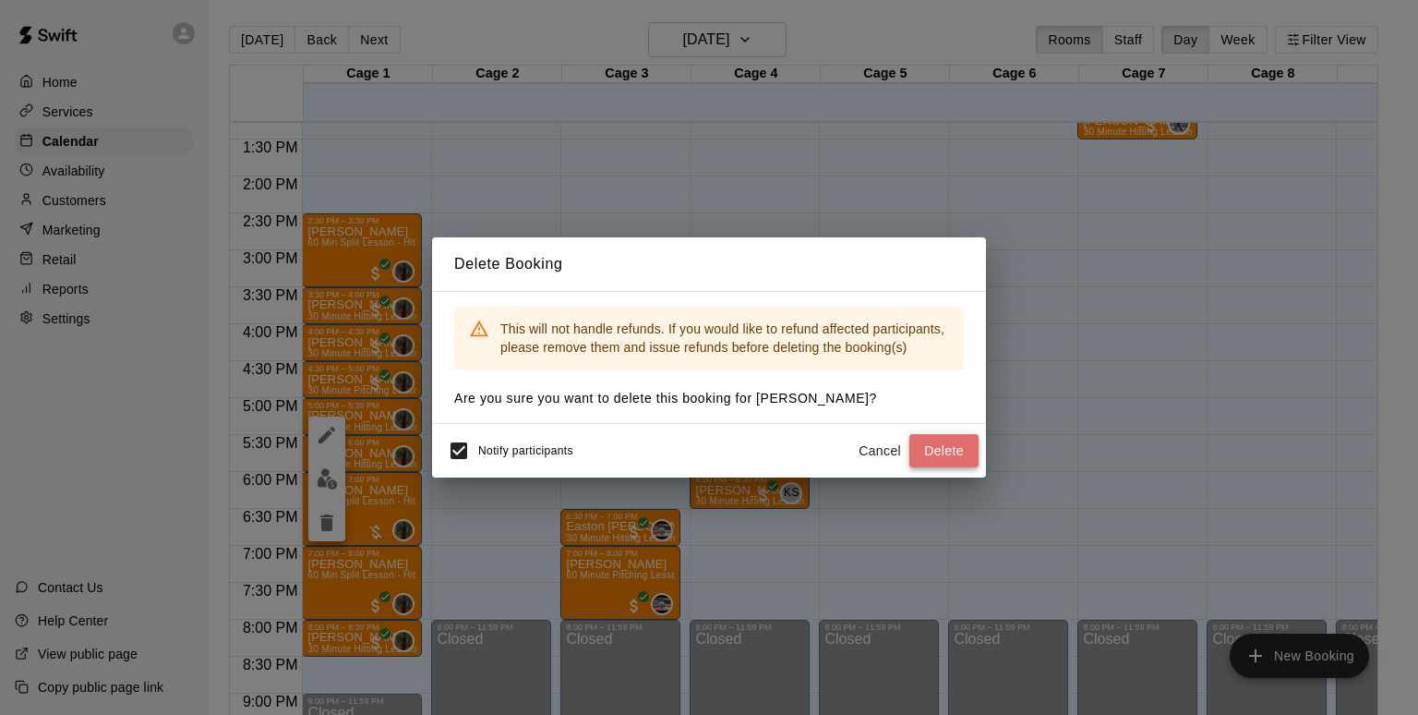
click at [953, 458] on button "Delete" at bounding box center [944, 451] width 69 height 34
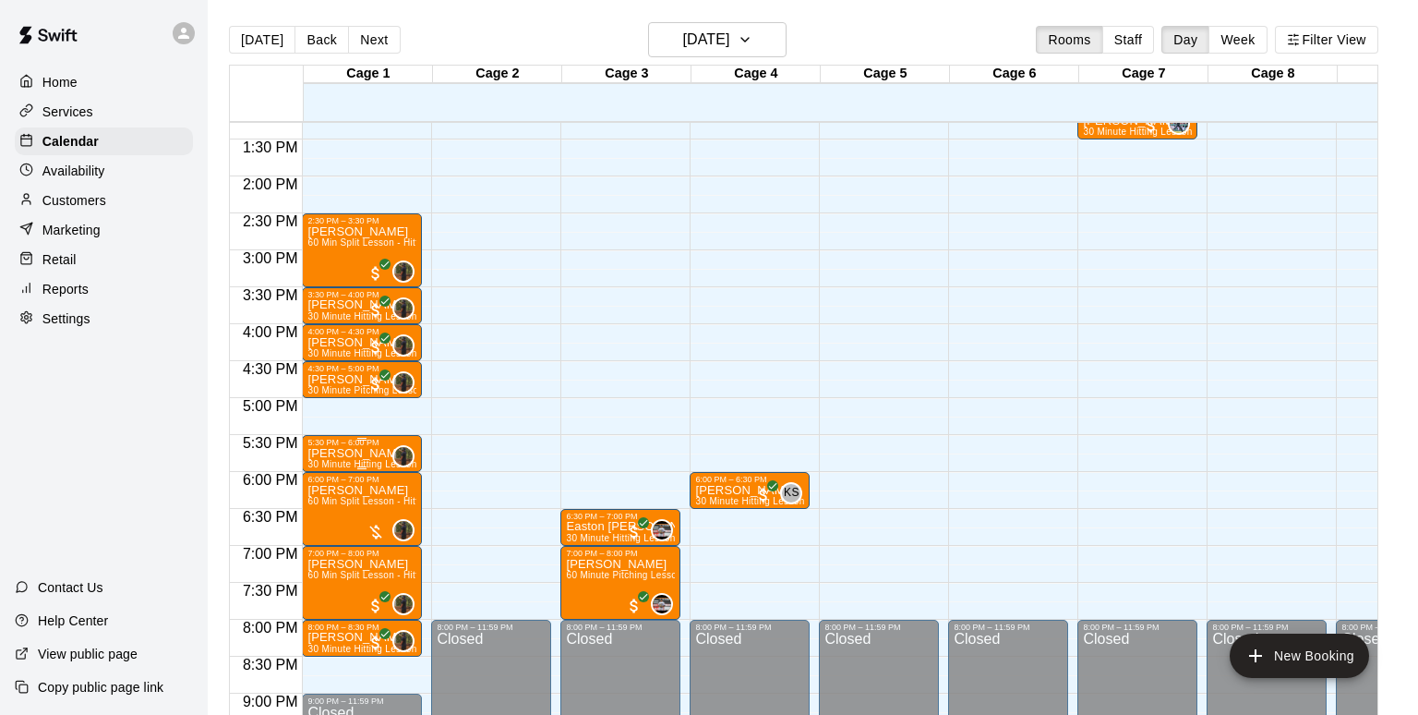
click at [355, 453] on p "[PERSON_NAME]" at bounding box center [362, 453] width 109 height 0
click at [334, 561] on icon "delete" at bounding box center [327, 560] width 22 height 22
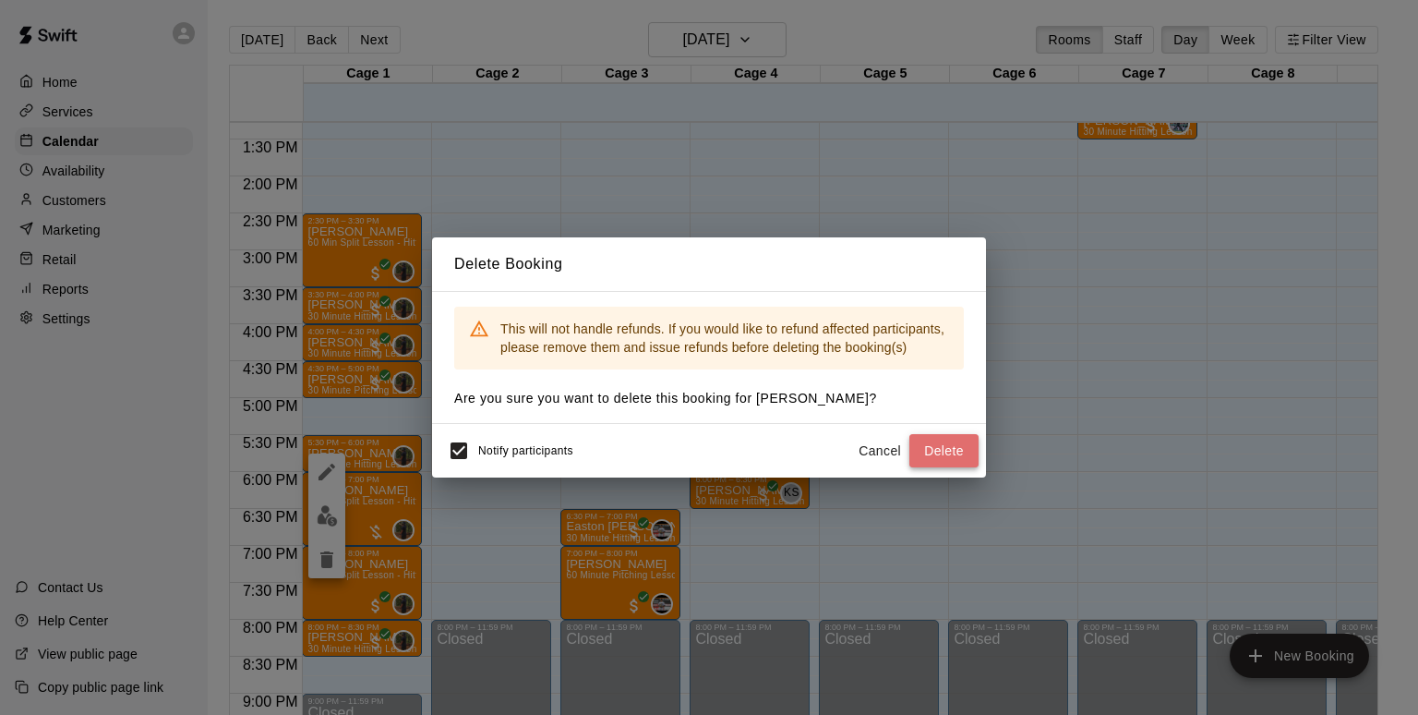
click at [936, 445] on button "Delete" at bounding box center [944, 451] width 69 height 34
